Goal: Information Seeking & Learning: Learn about a topic

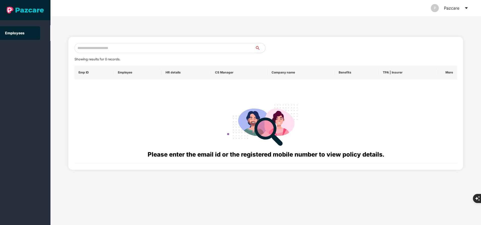
click at [123, 47] on input "text" at bounding box center [165, 48] width 181 height 10
paste input "**********"
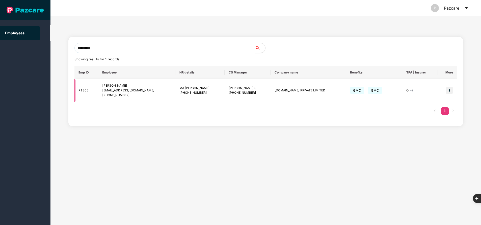
type input "**********"
click at [451, 90] on img at bounding box center [449, 90] width 7 height 7
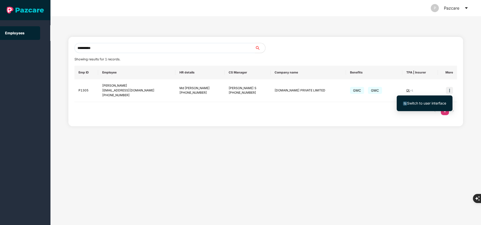
click at [413, 103] on span "Switch to user interface" at bounding box center [426, 103] width 39 height 4
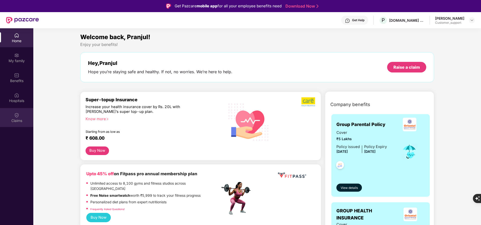
click at [14, 122] on div "Claims" at bounding box center [16, 120] width 33 height 5
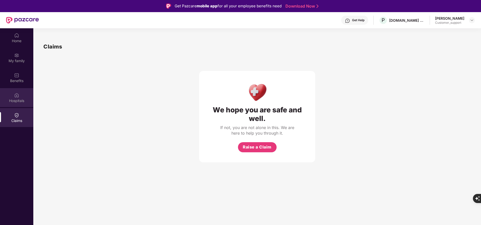
click at [21, 99] on div "Hospitals" at bounding box center [16, 100] width 33 height 5
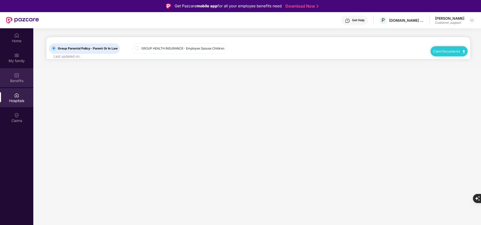
click at [18, 79] on div "Benefits" at bounding box center [16, 80] width 33 height 5
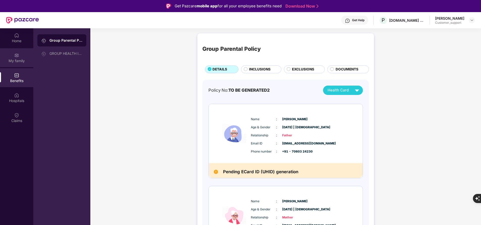
click at [10, 62] on div "My family" at bounding box center [16, 60] width 33 height 5
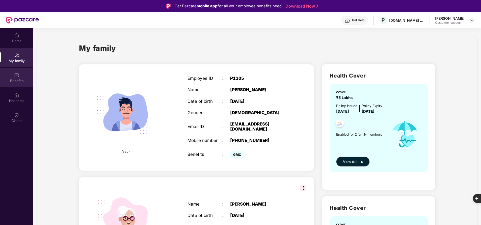
click at [14, 76] on img at bounding box center [16, 75] width 5 height 5
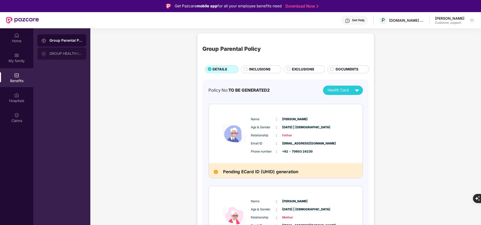
click at [55, 51] on div "GROUP HEALTH INSURANCE" at bounding box center [61, 53] width 49 height 12
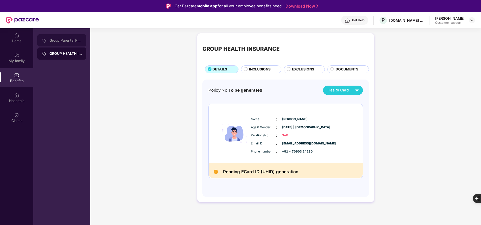
click at [59, 40] on div "Group Parental Policy" at bounding box center [66, 40] width 33 height 4
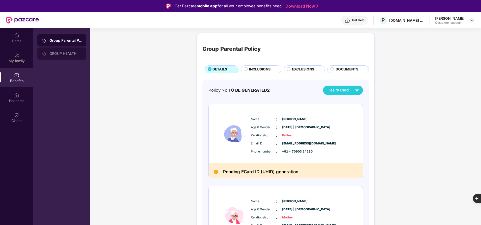
click at [68, 55] on div "GROUP HEALTH INSURANCE" at bounding box center [66, 54] width 33 height 4
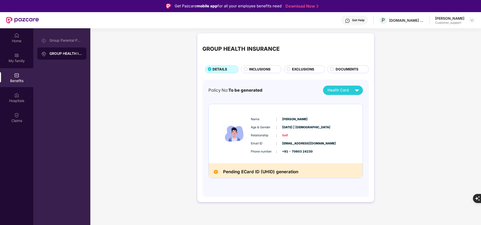
click at [256, 71] on span "INCLUSIONS" at bounding box center [259, 69] width 21 height 5
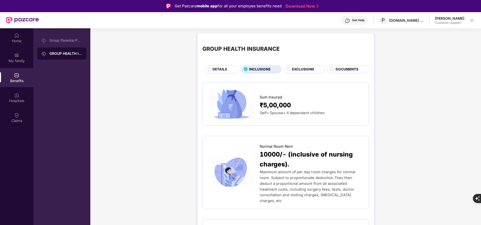
click at [223, 68] on span "DETAILS" at bounding box center [220, 69] width 15 height 5
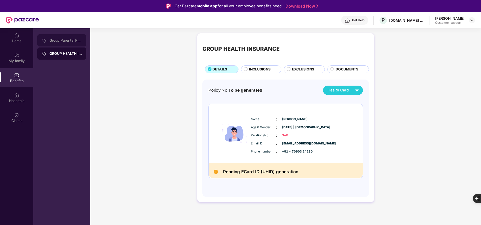
click at [51, 40] on div "Group Parental Policy" at bounding box center [66, 40] width 33 height 4
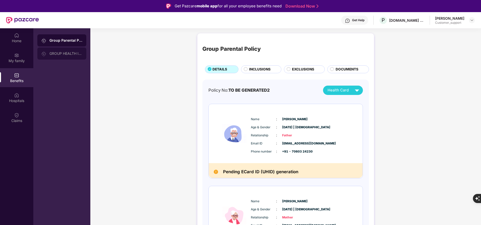
click at [53, 55] on div "GROUP HEALTH INSURANCE" at bounding box center [66, 54] width 33 height 4
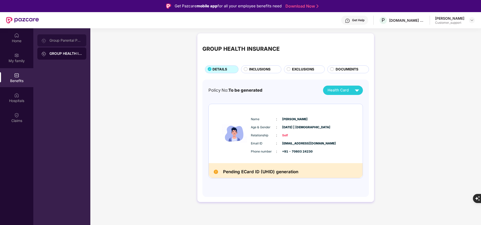
click at [65, 41] on div "Group Parental Policy" at bounding box center [66, 40] width 33 height 4
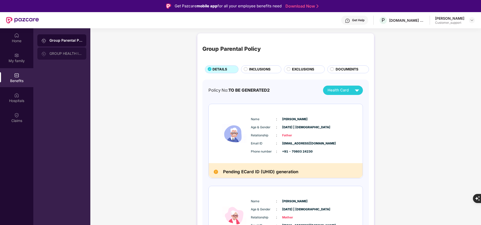
click at [72, 54] on div "GROUP HEALTH INSURANCE" at bounding box center [66, 54] width 33 height 4
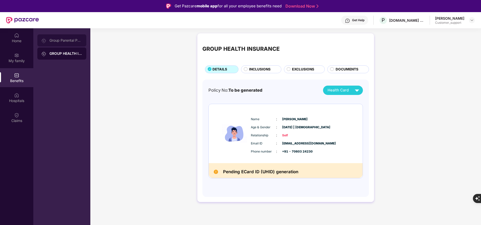
click at [74, 40] on div "Group Parental Policy" at bounding box center [66, 40] width 33 height 4
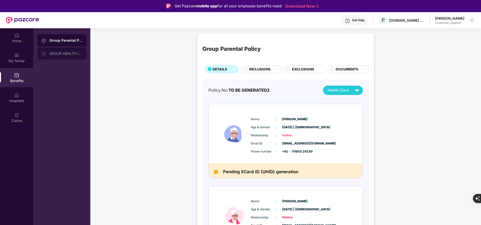
click at [67, 54] on div "GROUP HEALTH INSURANCE" at bounding box center [66, 54] width 33 height 4
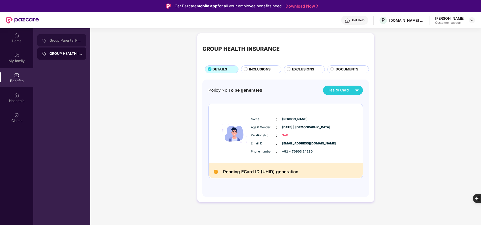
click at [66, 38] on div "Group Parental Policy" at bounding box center [66, 40] width 33 height 4
